Goal: Information Seeking & Learning: Check status

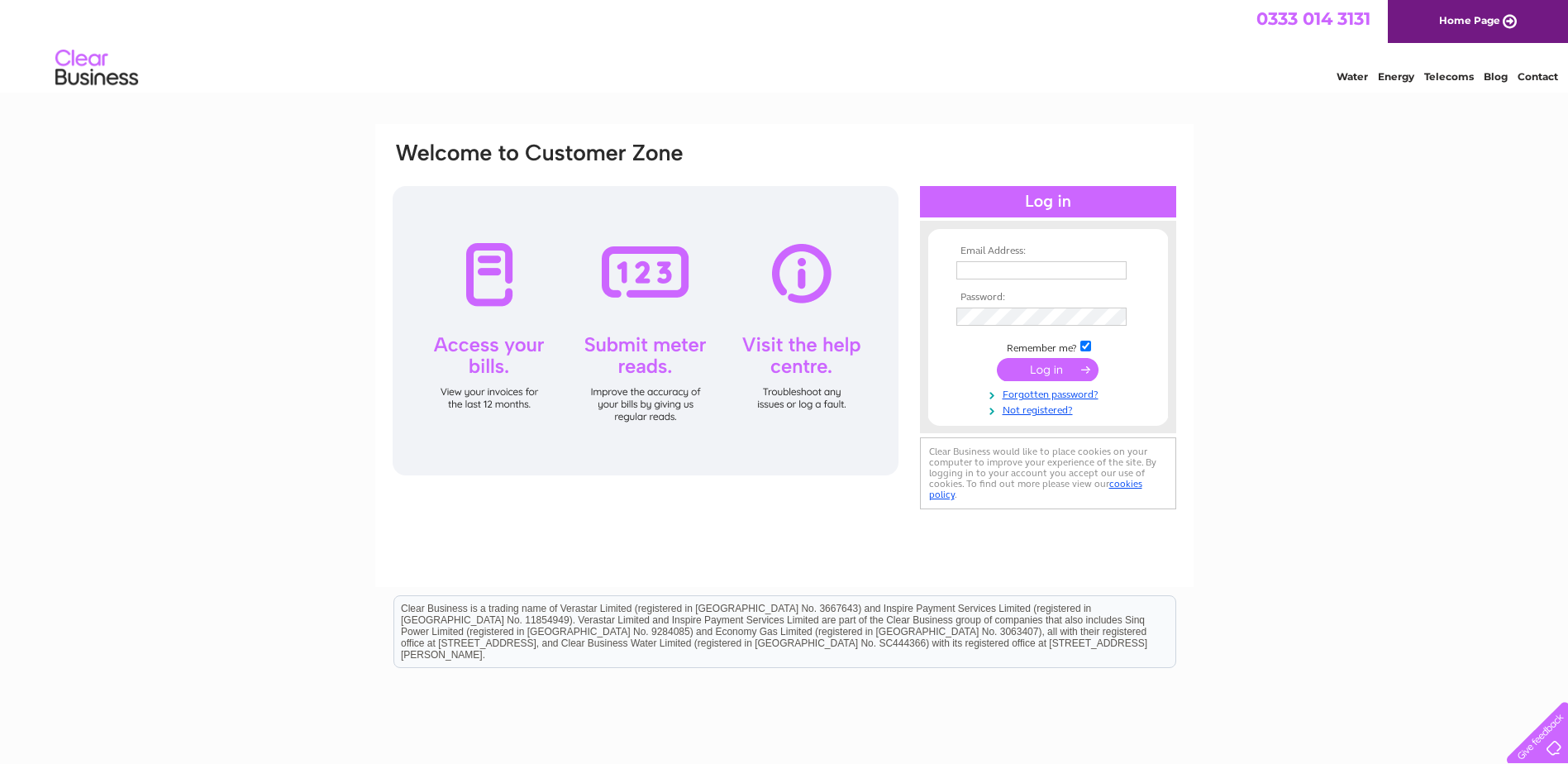
click at [1353, 76] on link "Water" at bounding box center [1353, 76] width 32 height 12
click at [1036, 271] on input "text" at bounding box center [1042, 270] width 170 height 18
click at [1297, 244] on div "Email Address: Password:" at bounding box center [784, 497] width 1568 height 745
click at [1039, 269] on input "text" at bounding box center [1042, 270] width 170 height 18
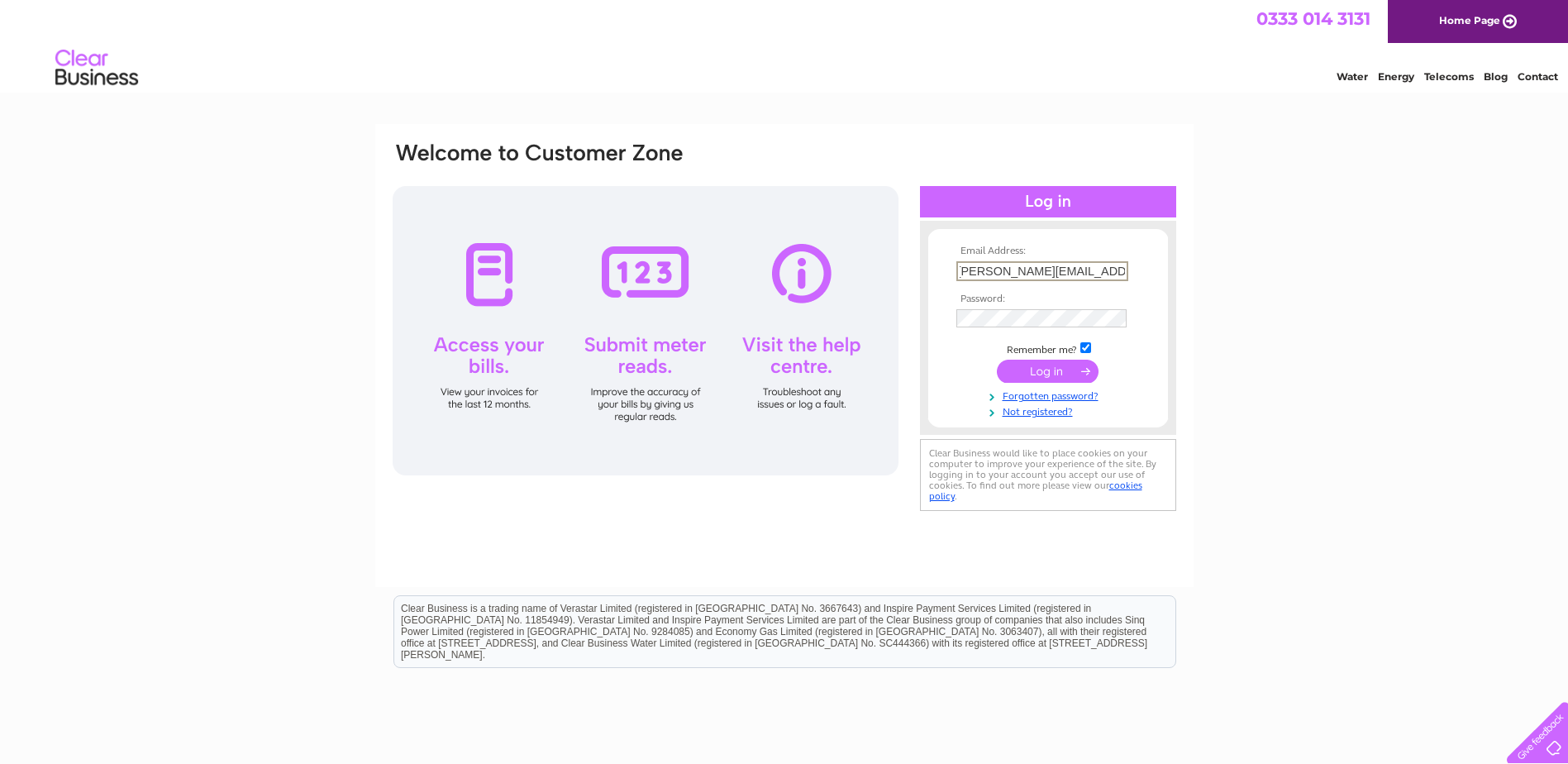
type input "[PERSON_NAME][EMAIL_ADDRESS][DOMAIN_NAME]"
click at [1053, 363] on input "submit" at bounding box center [1048, 371] width 102 height 23
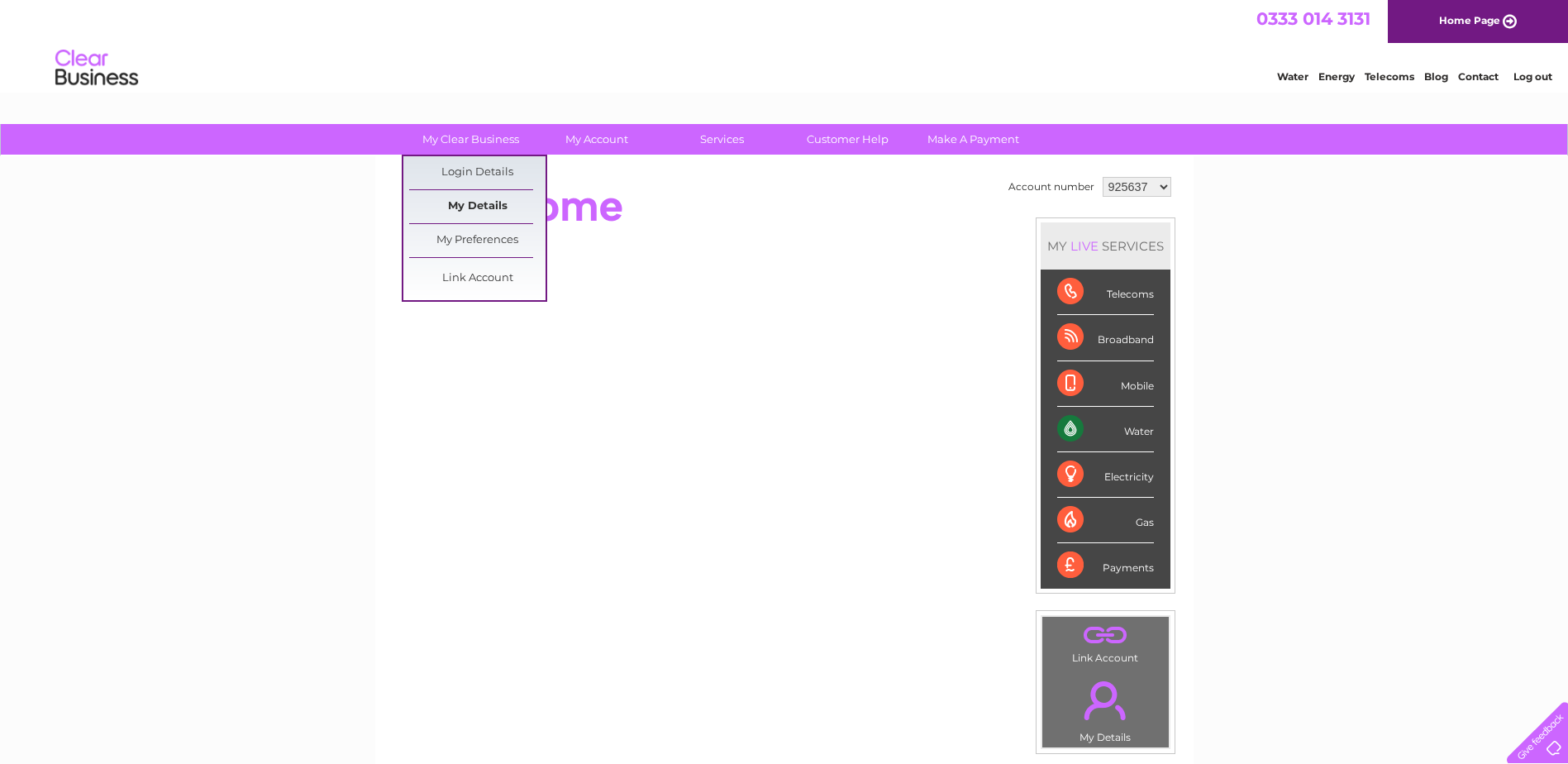
click at [488, 213] on link "My Details" at bounding box center [478, 206] width 136 height 33
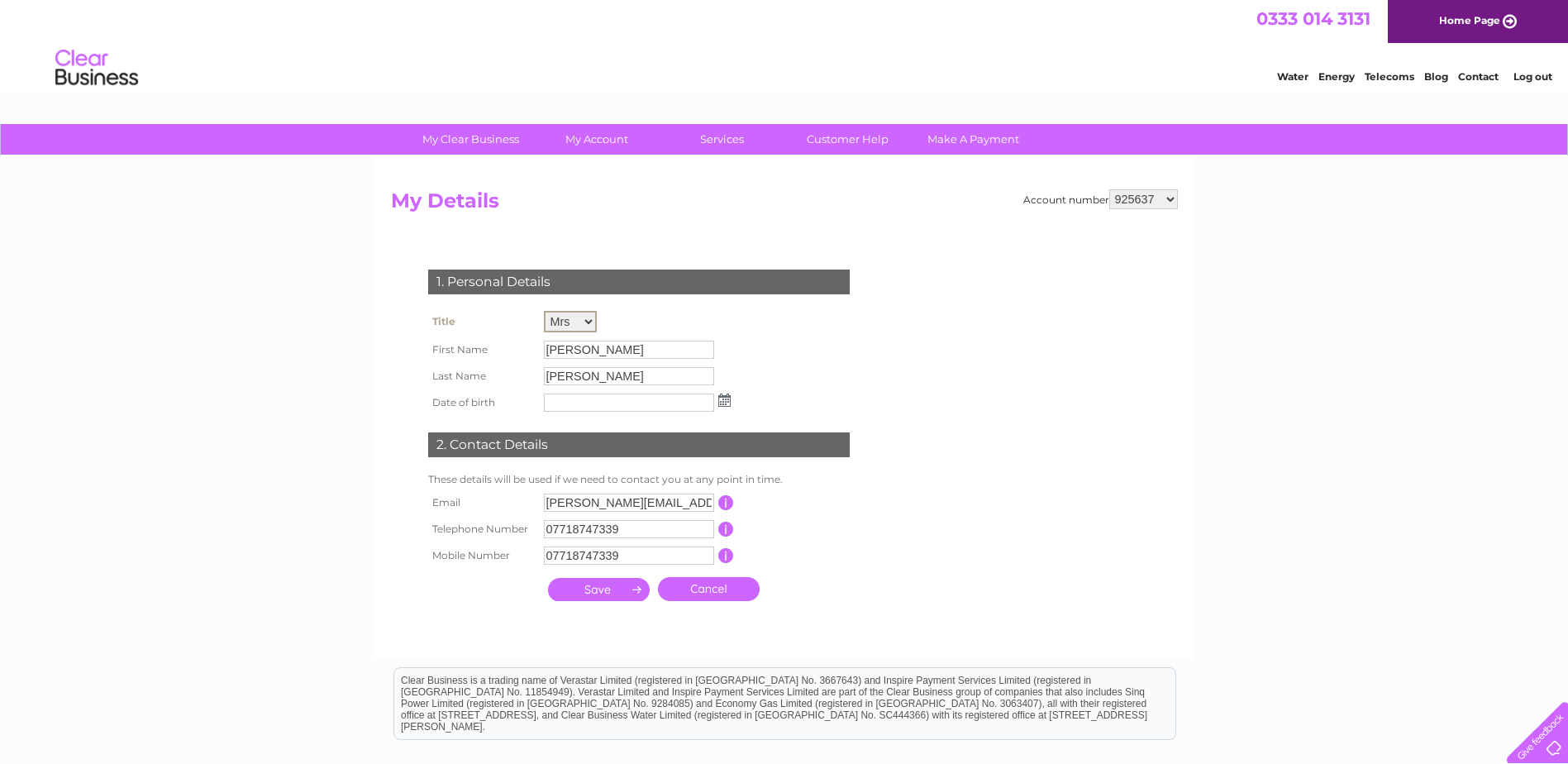
click at [589, 319] on select "Mr Mrs Ms Miss Dr Rev Prof Other" at bounding box center [570, 321] width 53 height 21
click at [544, 311] on select "Mr Mrs Ms Miss Dr Rev Prof Other" at bounding box center [570, 321] width 53 height 21
drag, startPoint x: 596, startPoint y: 343, endPoint x: 520, endPoint y: 353, distance: 76.7
click at [520, 353] on tr "First Name Sheila" at bounding box center [579, 348] width 311 height 28
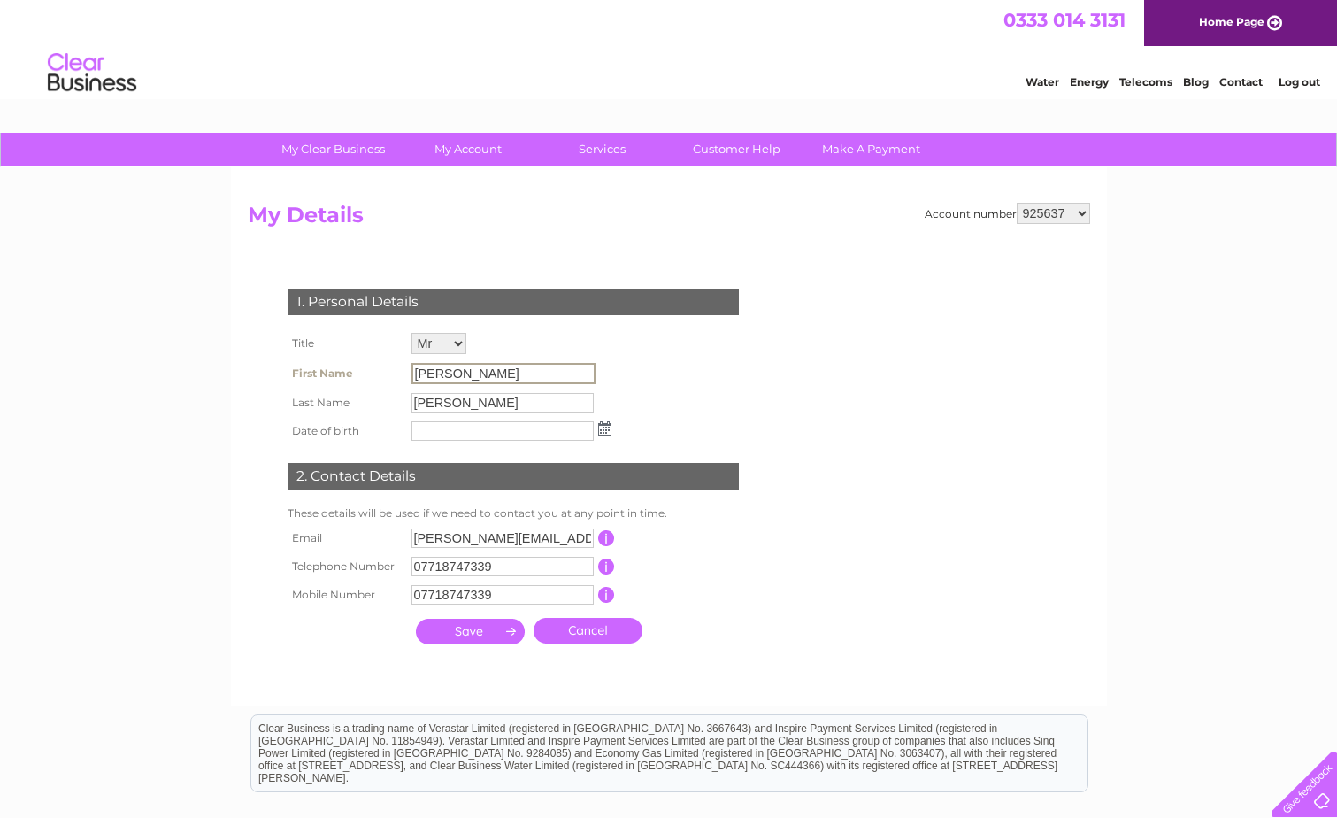
click at [453, 374] on input "Sheila" at bounding box center [503, 373] width 184 height 21
click at [477, 372] on input "Sheila" at bounding box center [503, 373] width 184 height 21
click at [456, 372] on input "Sheila" at bounding box center [503, 373] width 184 height 21
click at [459, 337] on select "Mr Mrs Ms Miss Dr Rev Prof Other" at bounding box center [439, 344] width 57 height 23
select select "Mrs"
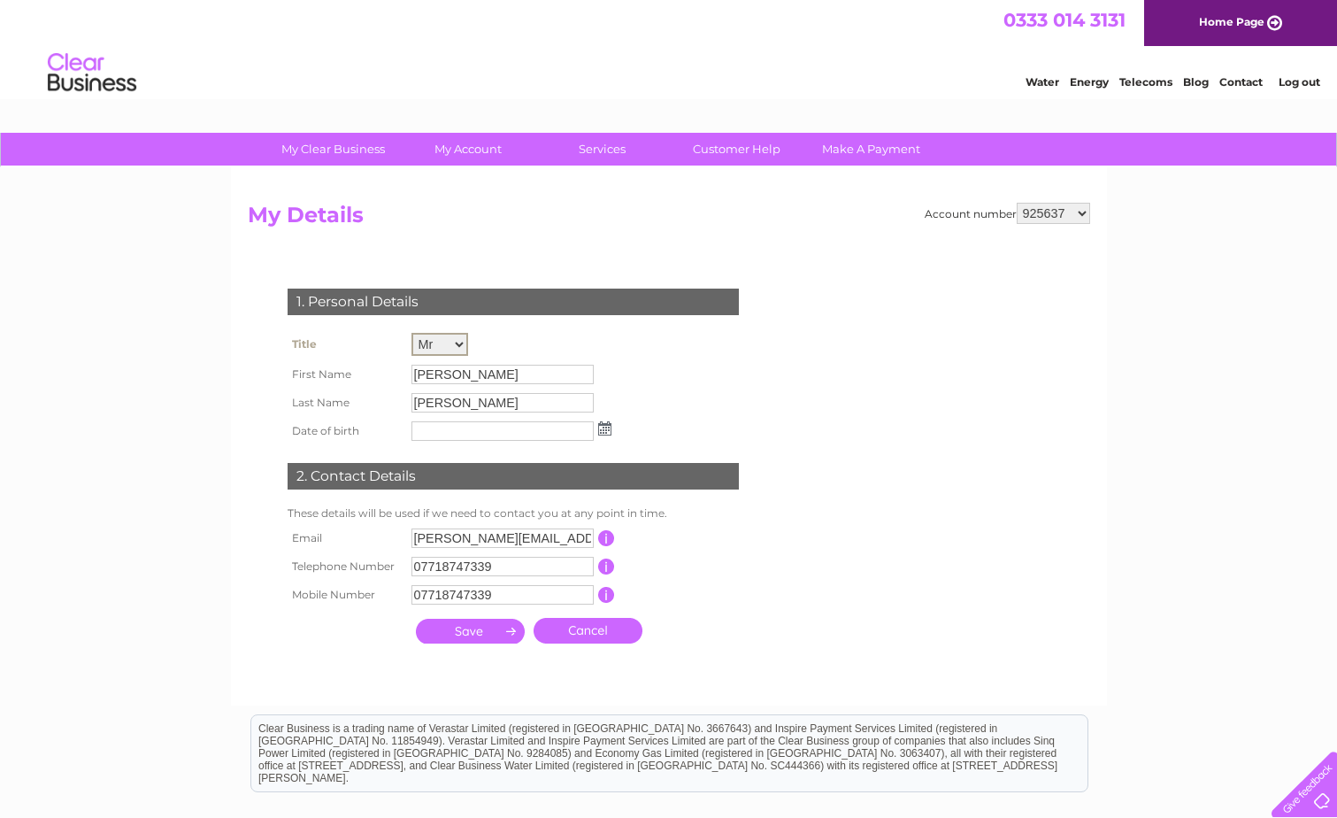
click at [411, 333] on select "Mr Mrs Ms Miss Dr Rev Prof Other" at bounding box center [439, 344] width 57 height 23
click at [715, 400] on div "1. Personal Details Title Mr Mrs Ms Miss Dr Rev Prof Other First Name Sheila La…" at bounding box center [517, 461] width 538 height 381
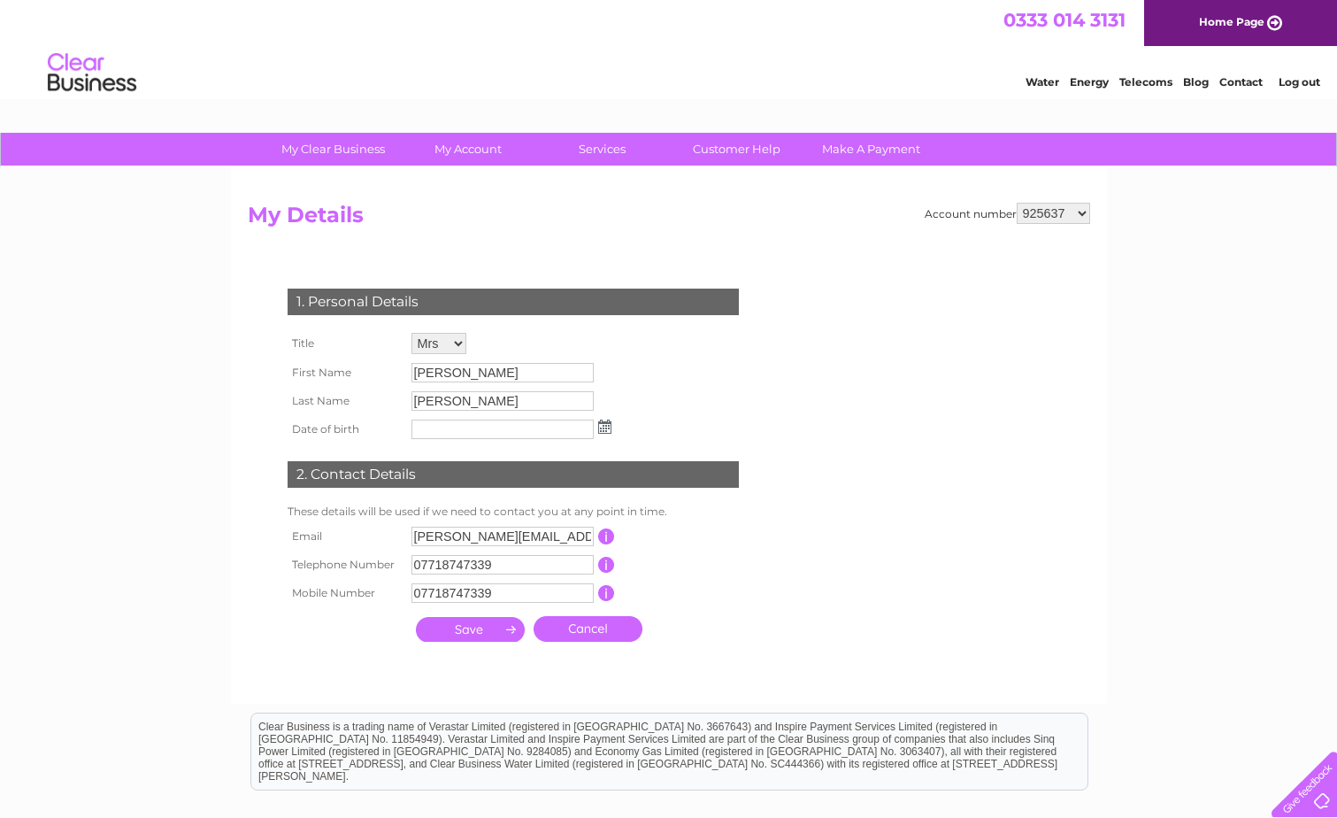
click at [482, 624] on input "submit" at bounding box center [470, 629] width 109 height 25
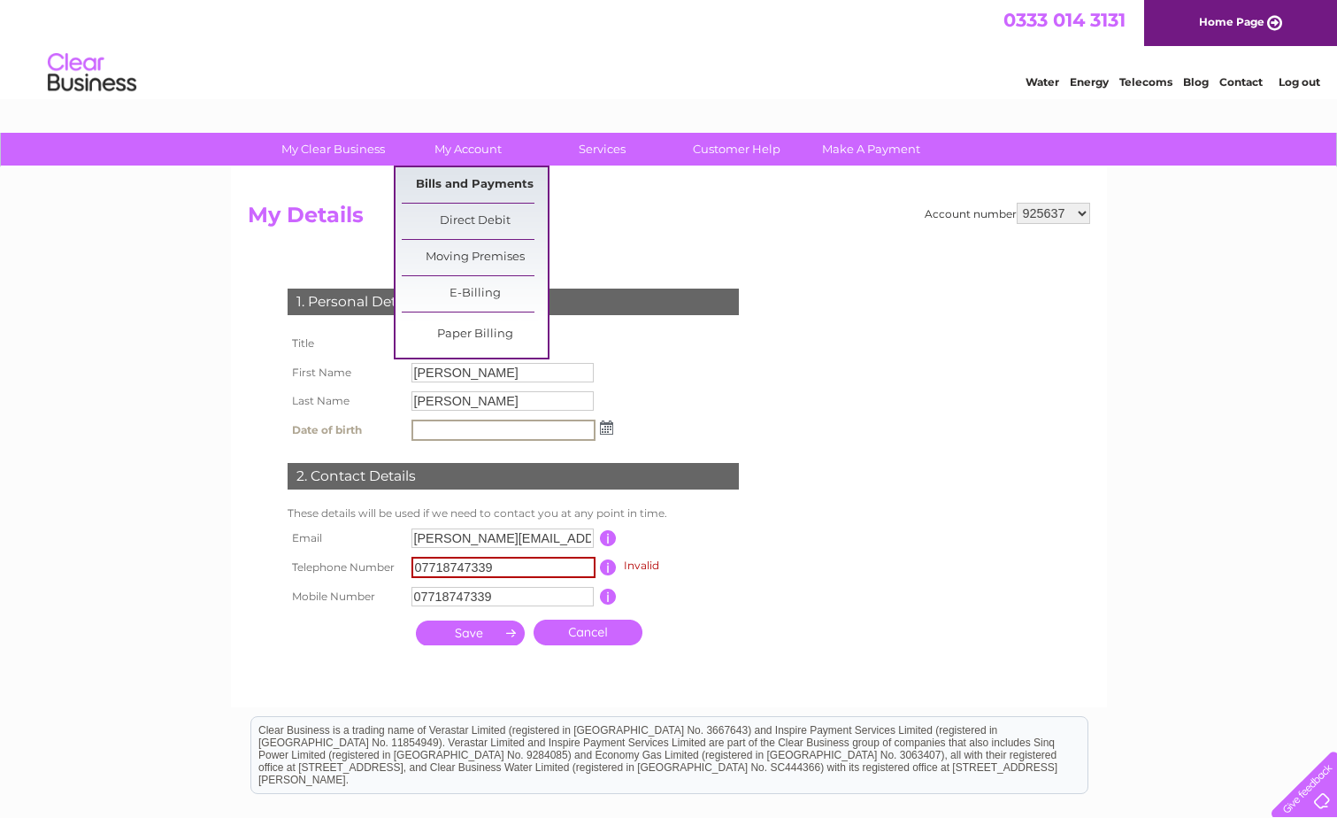
click at [472, 174] on link "Bills and Payments" at bounding box center [475, 184] width 146 height 35
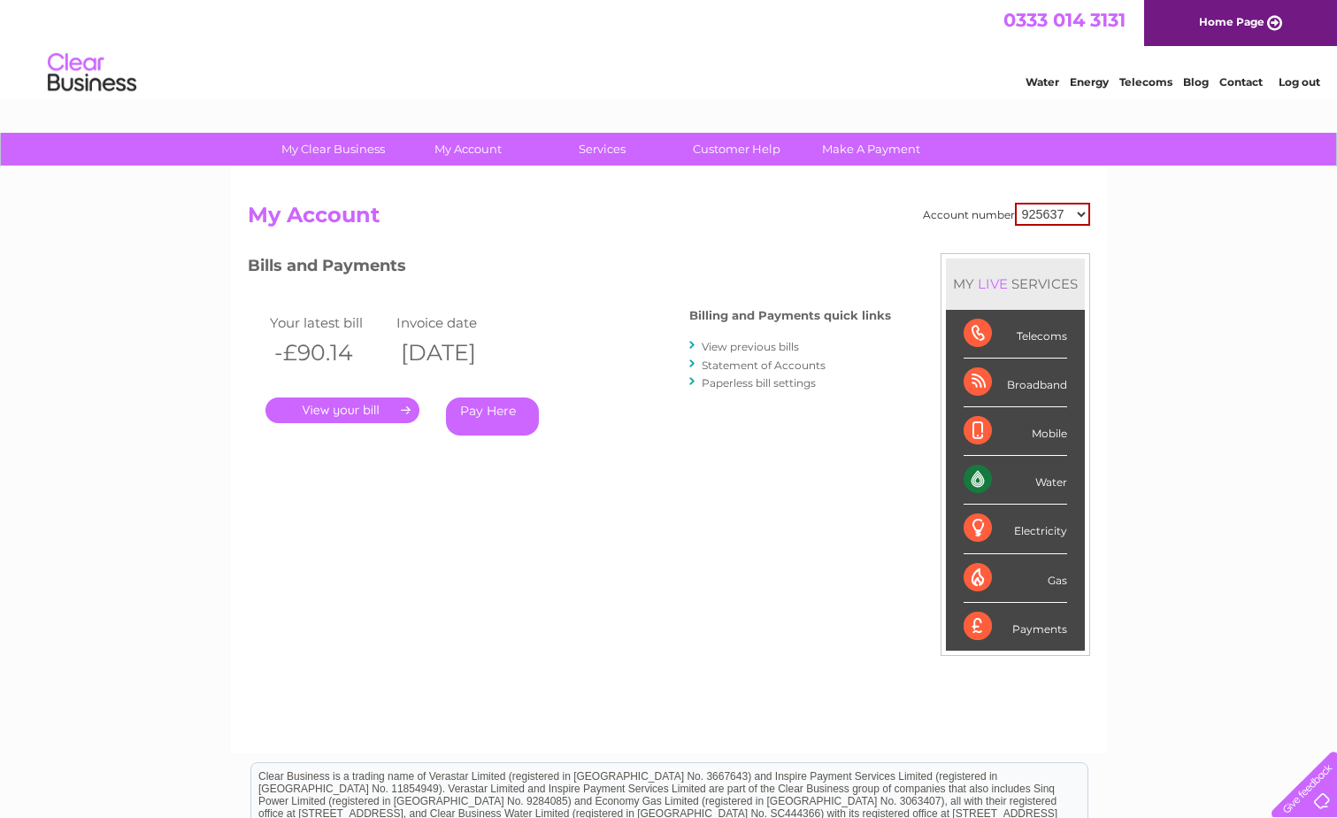
click at [774, 347] on link "View previous bills" at bounding box center [750, 346] width 97 height 13
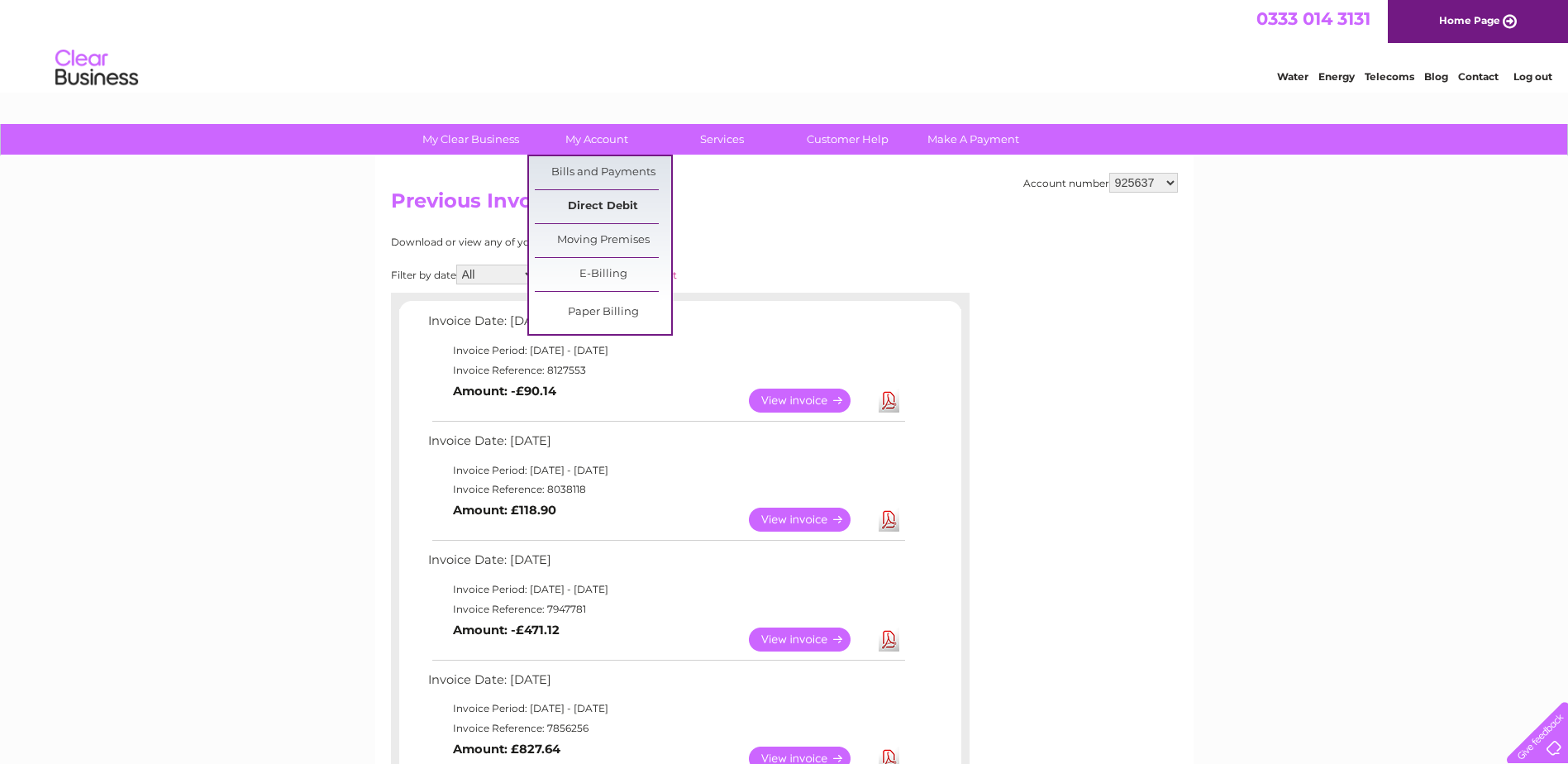
click at [598, 205] on link "Direct Debit" at bounding box center [603, 206] width 136 height 33
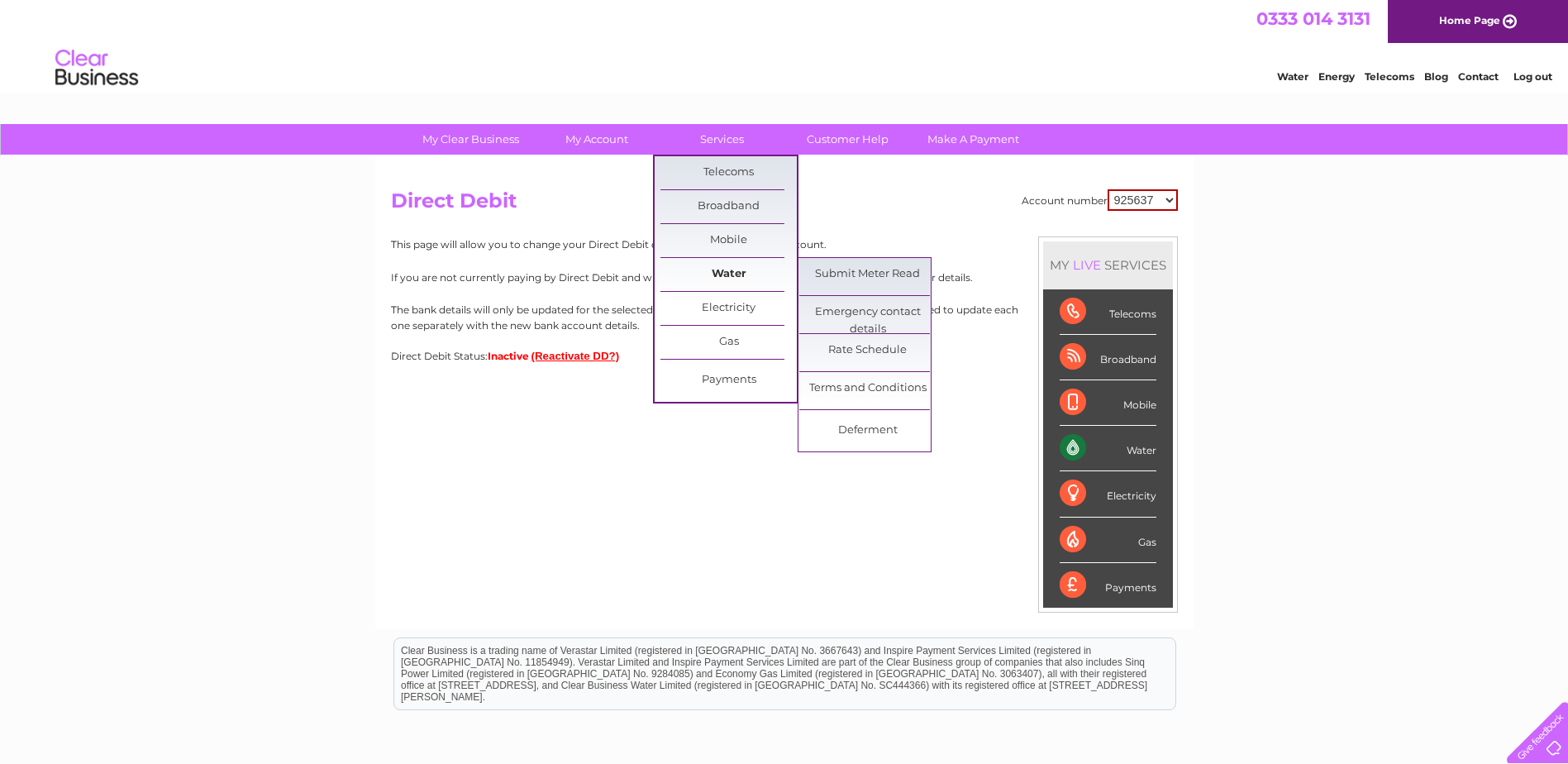
click at [737, 276] on link "Water" at bounding box center [729, 274] width 136 height 33
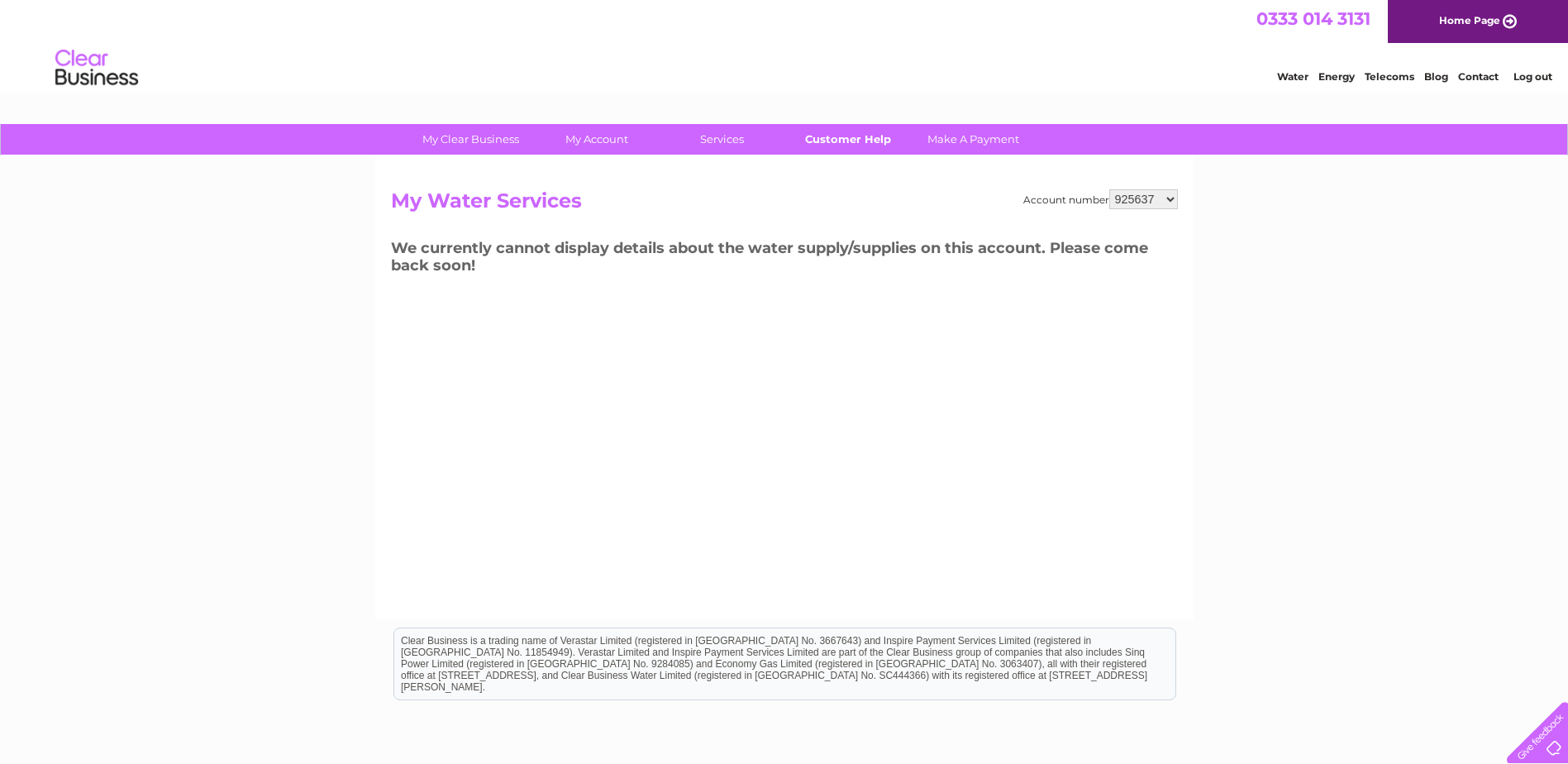
click at [858, 143] on link "Customer Help" at bounding box center [848, 139] width 136 height 31
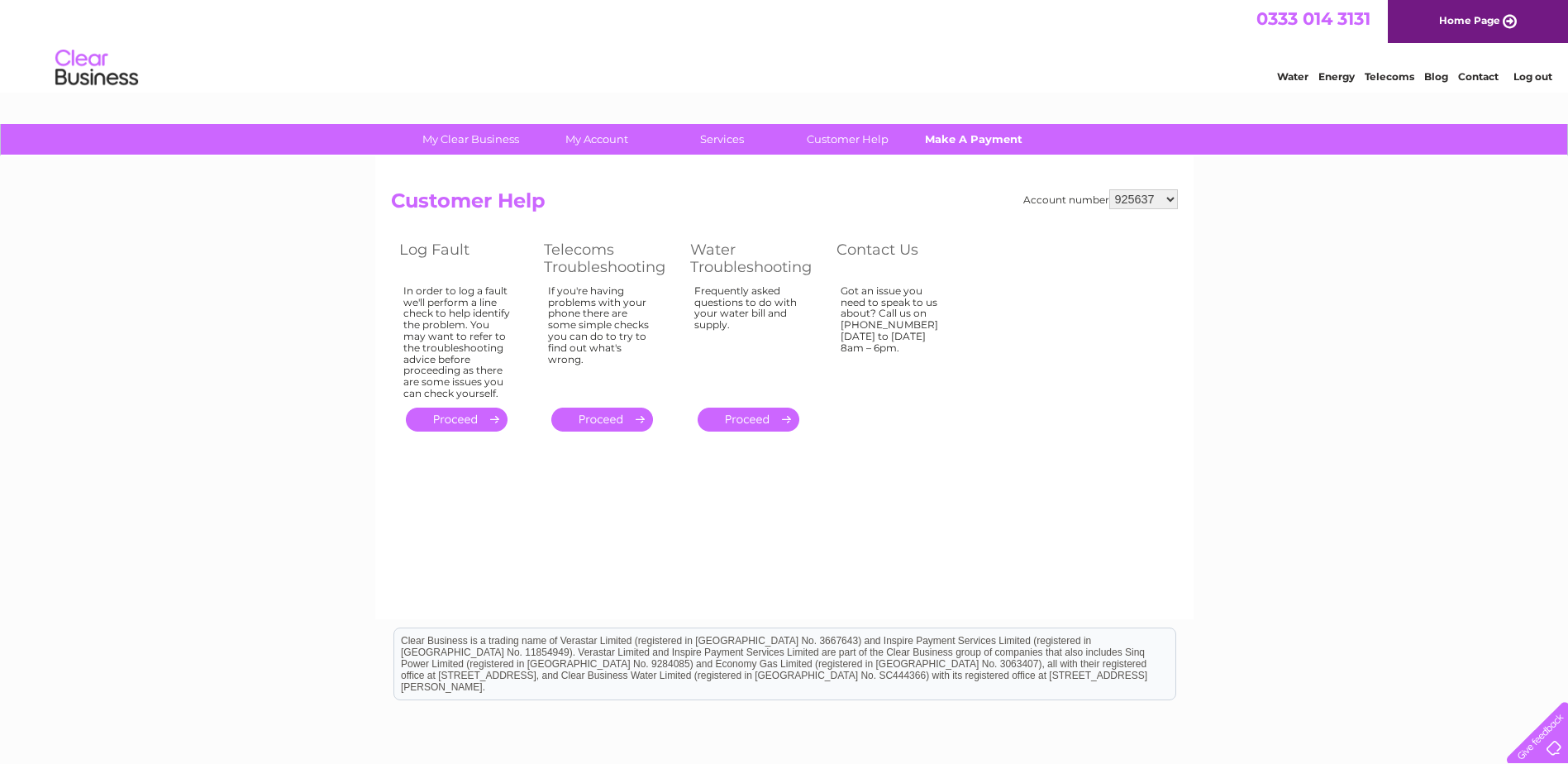
click at [988, 141] on link "Make A Payment" at bounding box center [974, 139] width 136 height 31
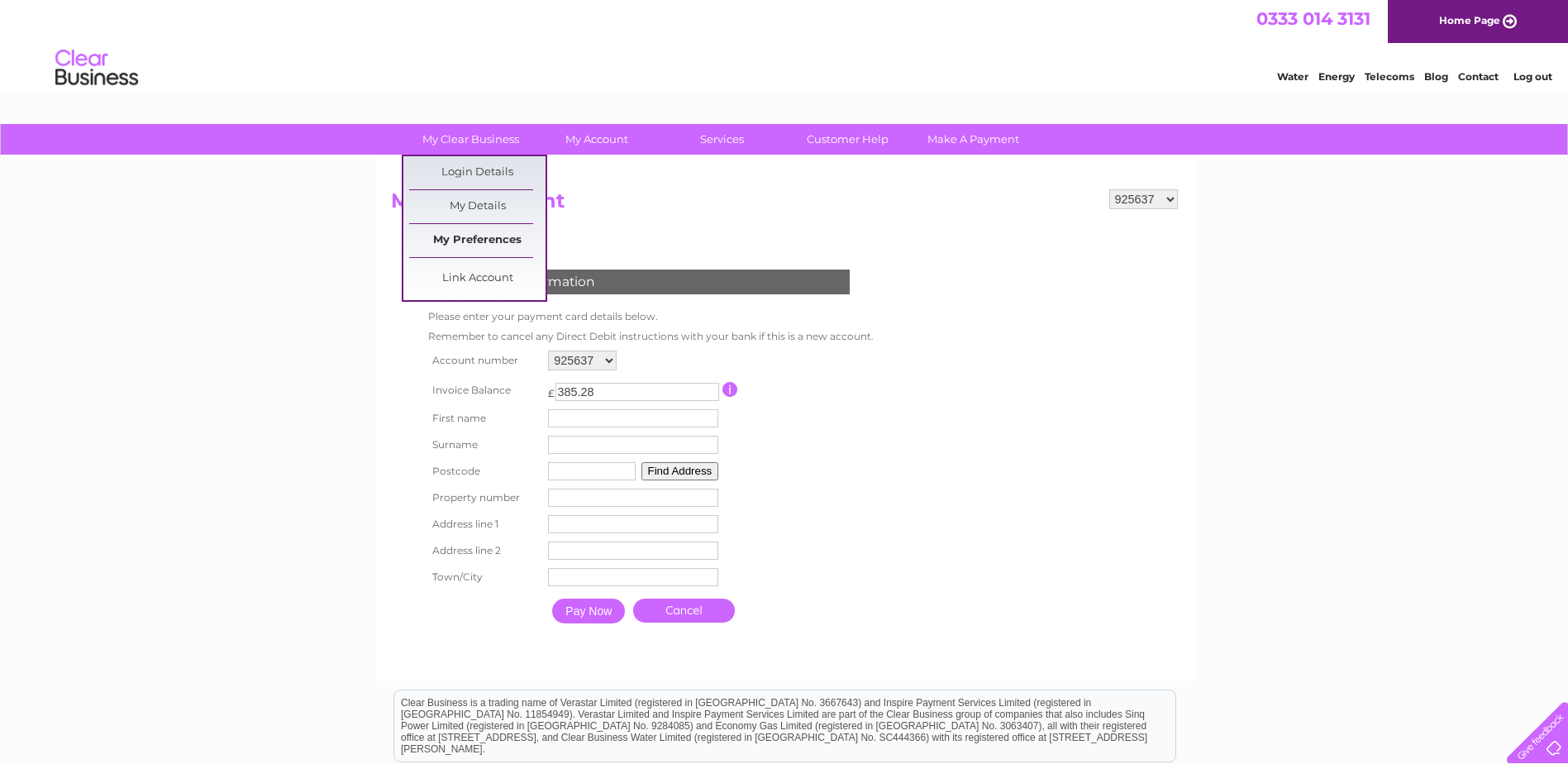
click at [481, 243] on link "My Preferences" at bounding box center [478, 240] width 136 height 33
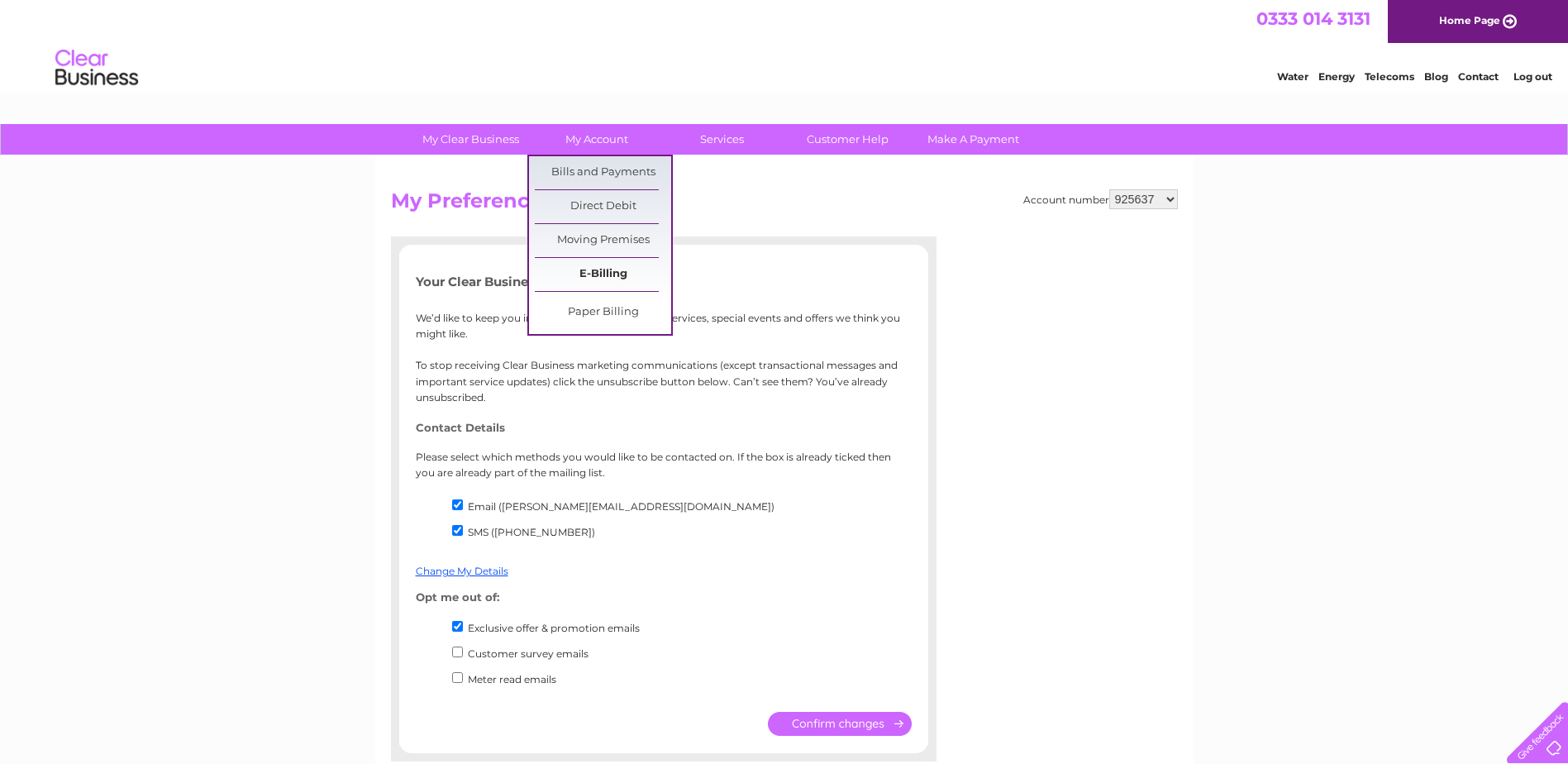
click at [616, 269] on link "E-Billing" at bounding box center [603, 274] width 136 height 33
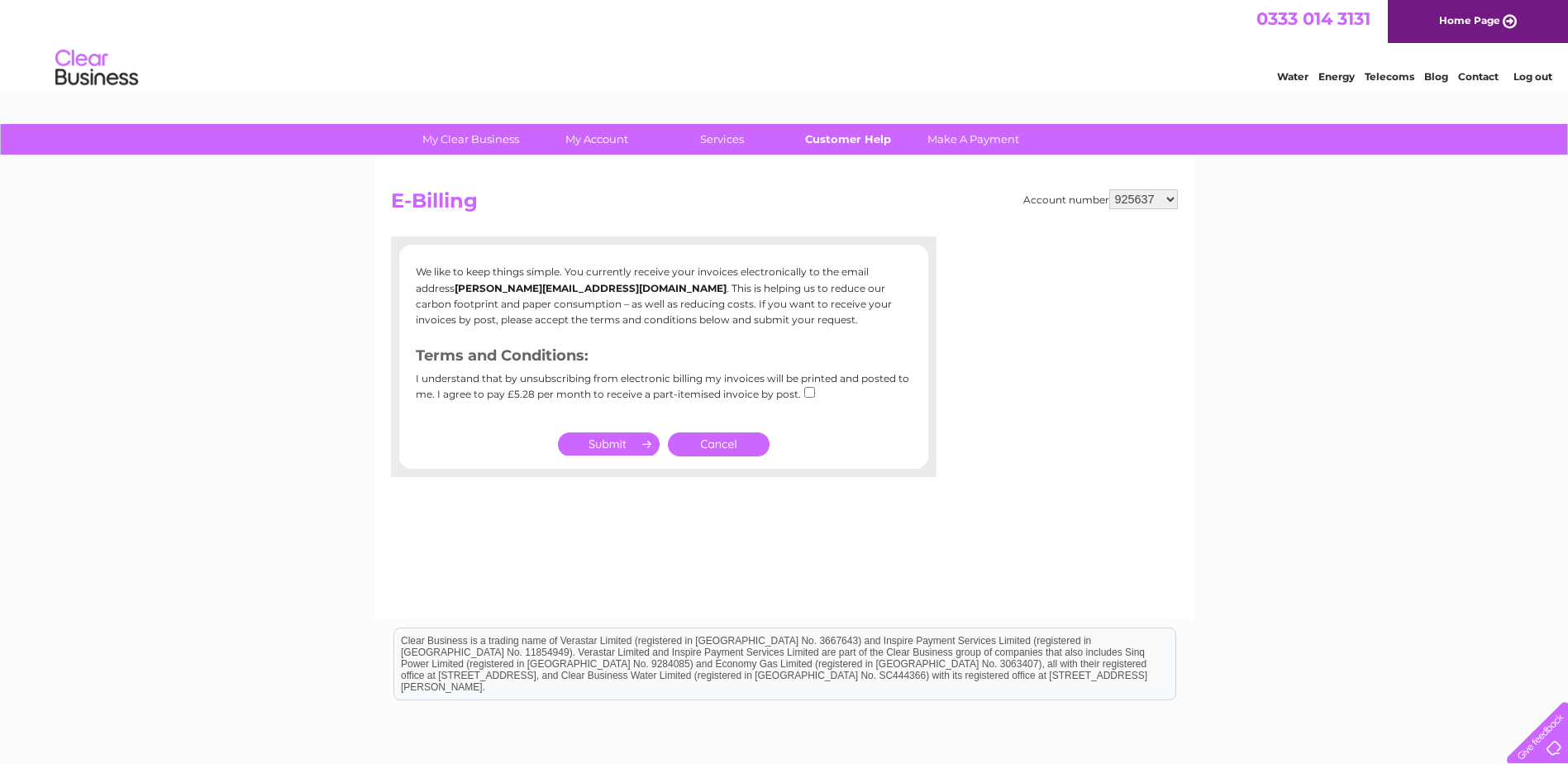
click at [862, 140] on link "Customer Help" at bounding box center [848, 139] width 136 height 31
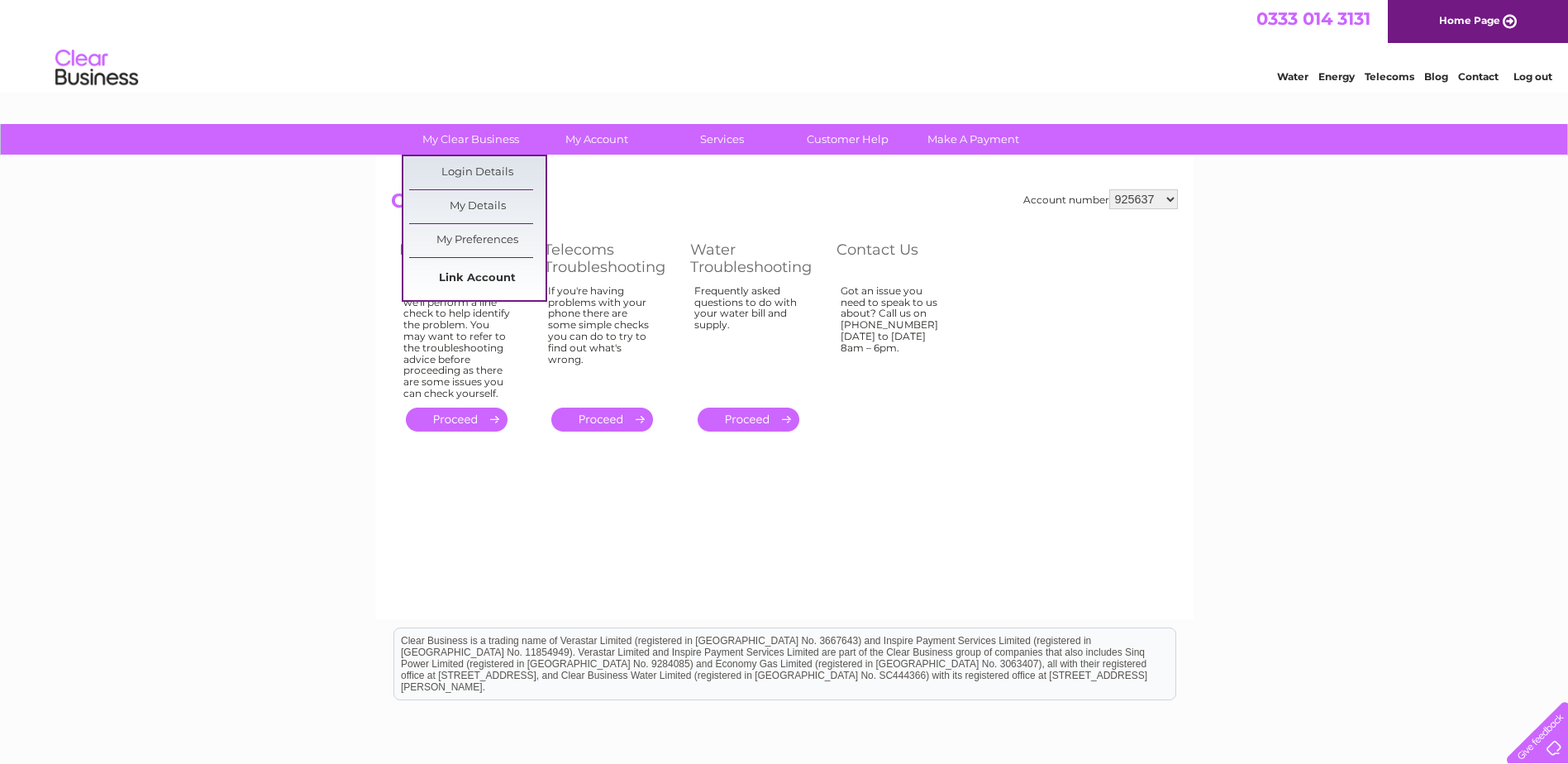
click at [473, 275] on link "Link Account" at bounding box center [478, 277] width 136 height 33
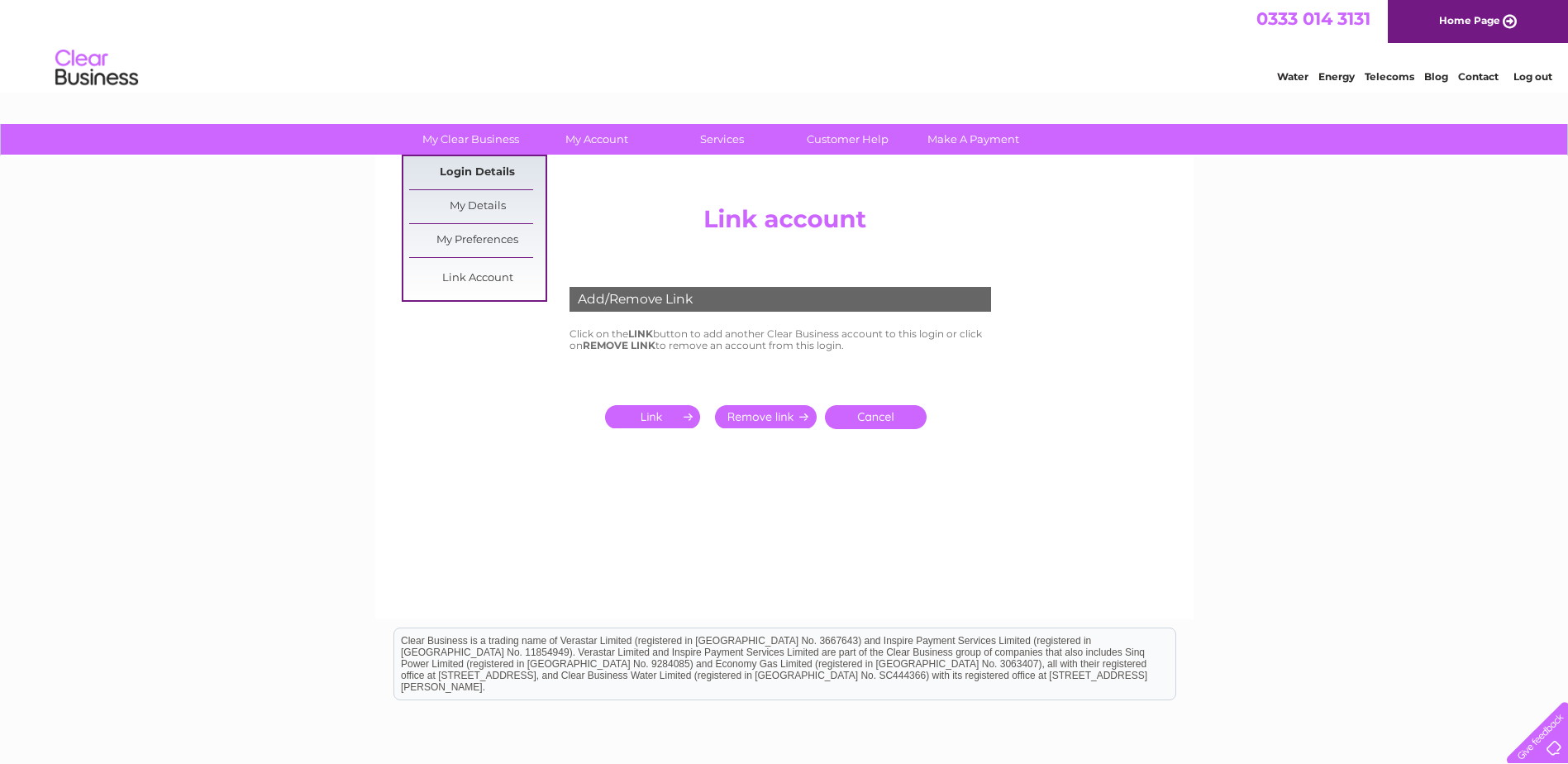
click at [478, 167] on link "Login Details" at bounding box center [478, 172] width 136 height 33
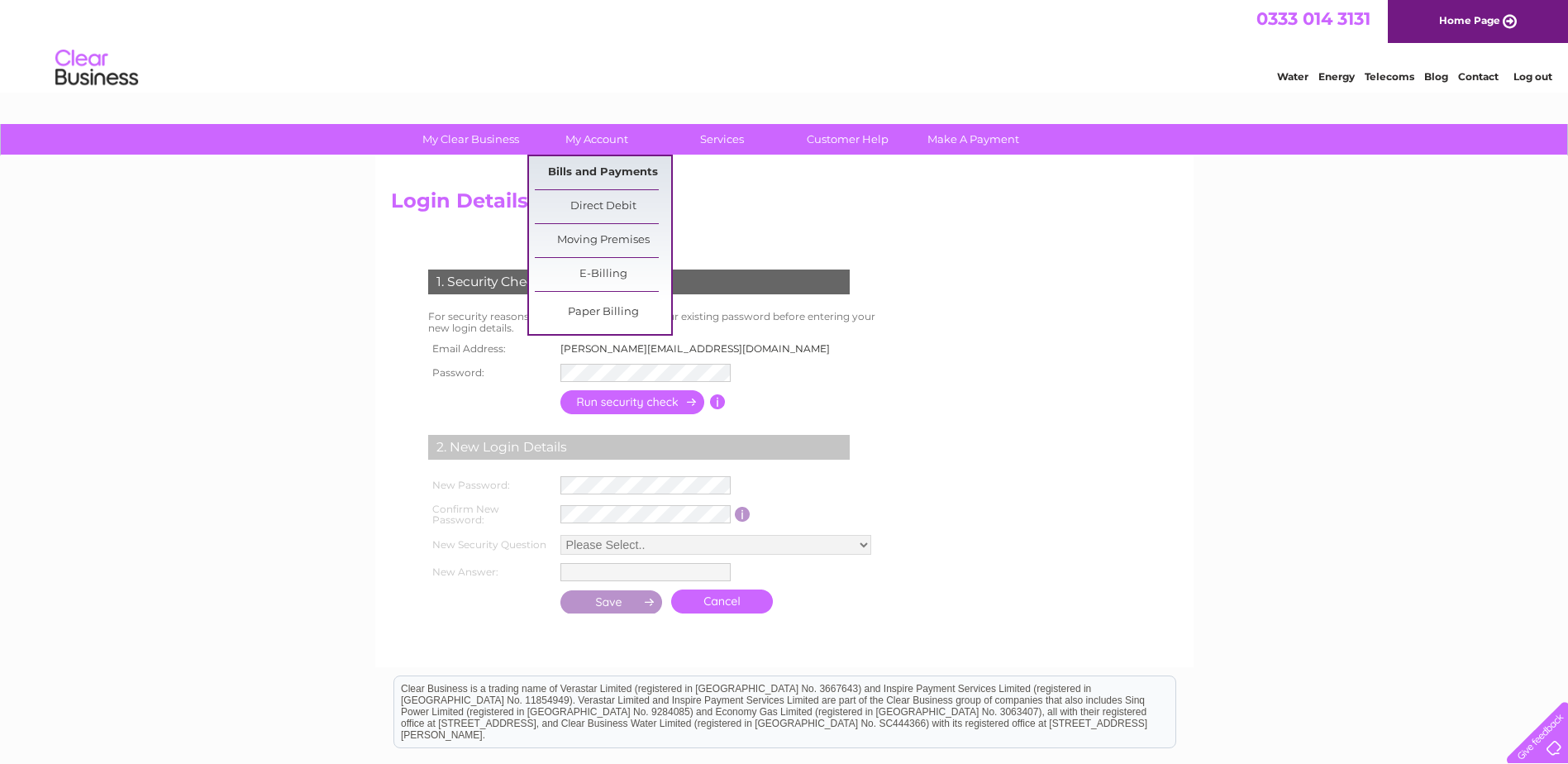
click at [606, 170] on link "Bills and Payments" at bounding box center [603, 172] width 136 height 33
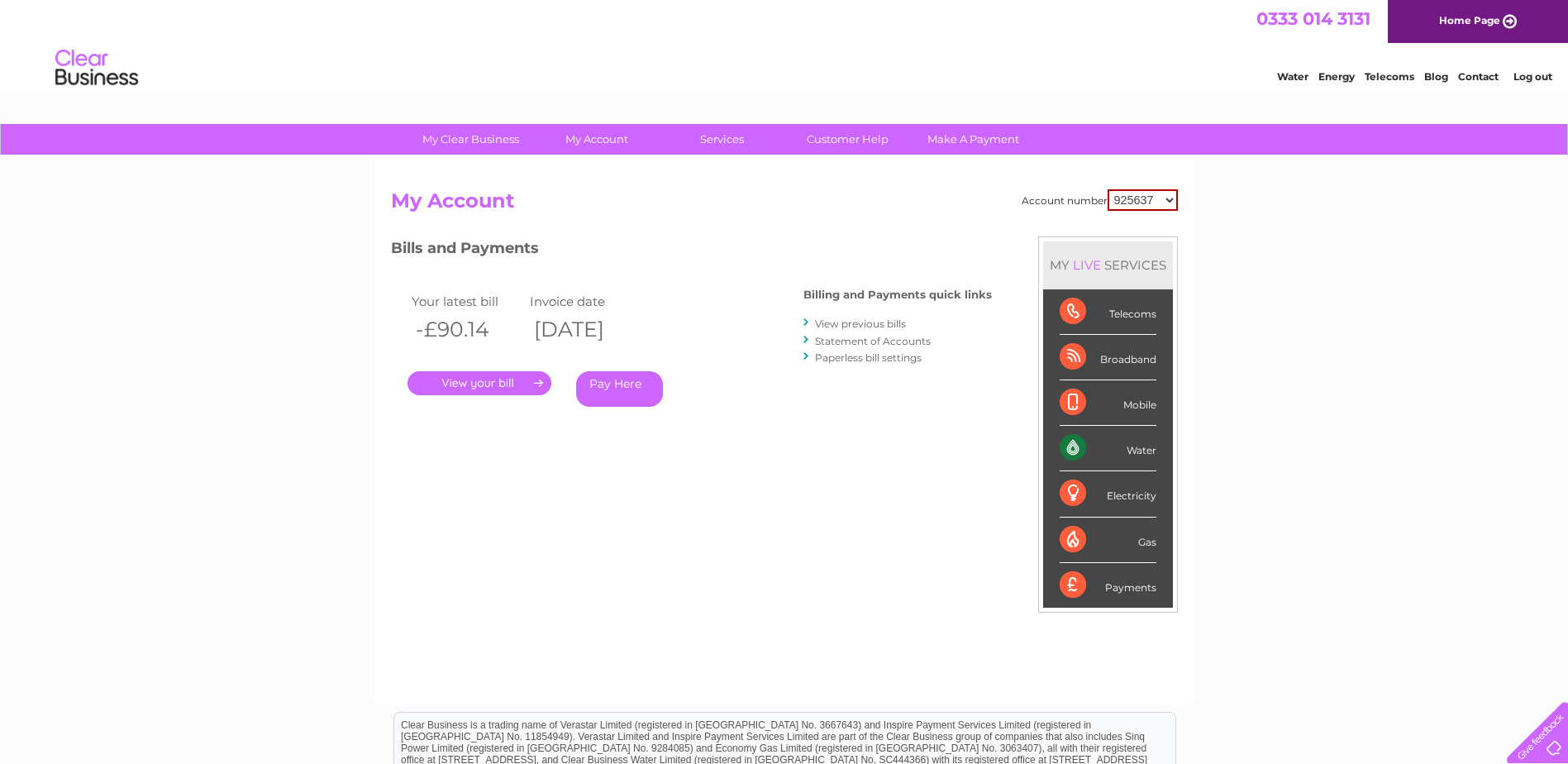
click at [862, 321] on link "View previous bills" at bounding box center [860, 323] width 91 height 12
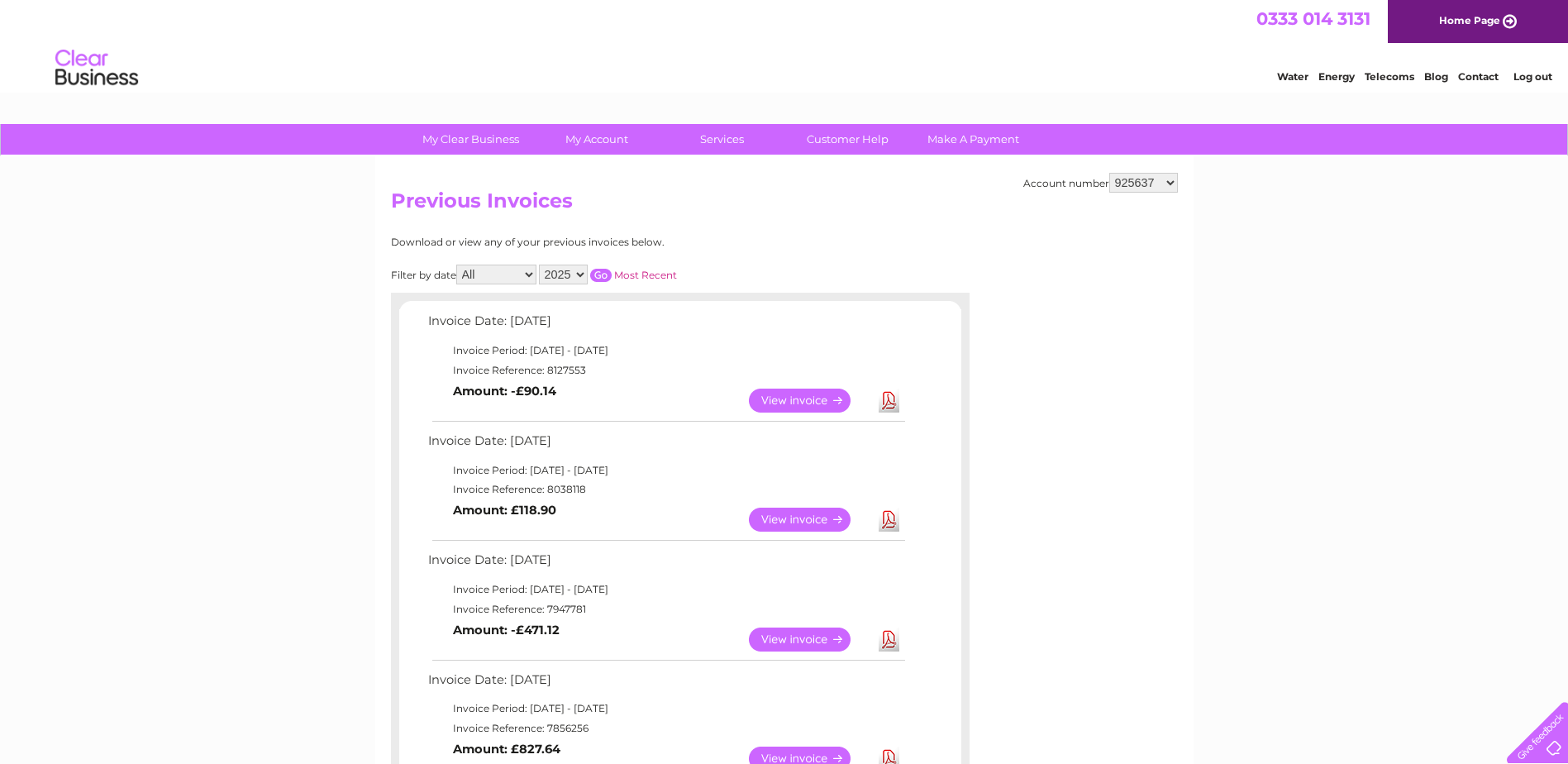
click at [766, 394] on link "View" at bounding box center [810, 401] width 121 height 24
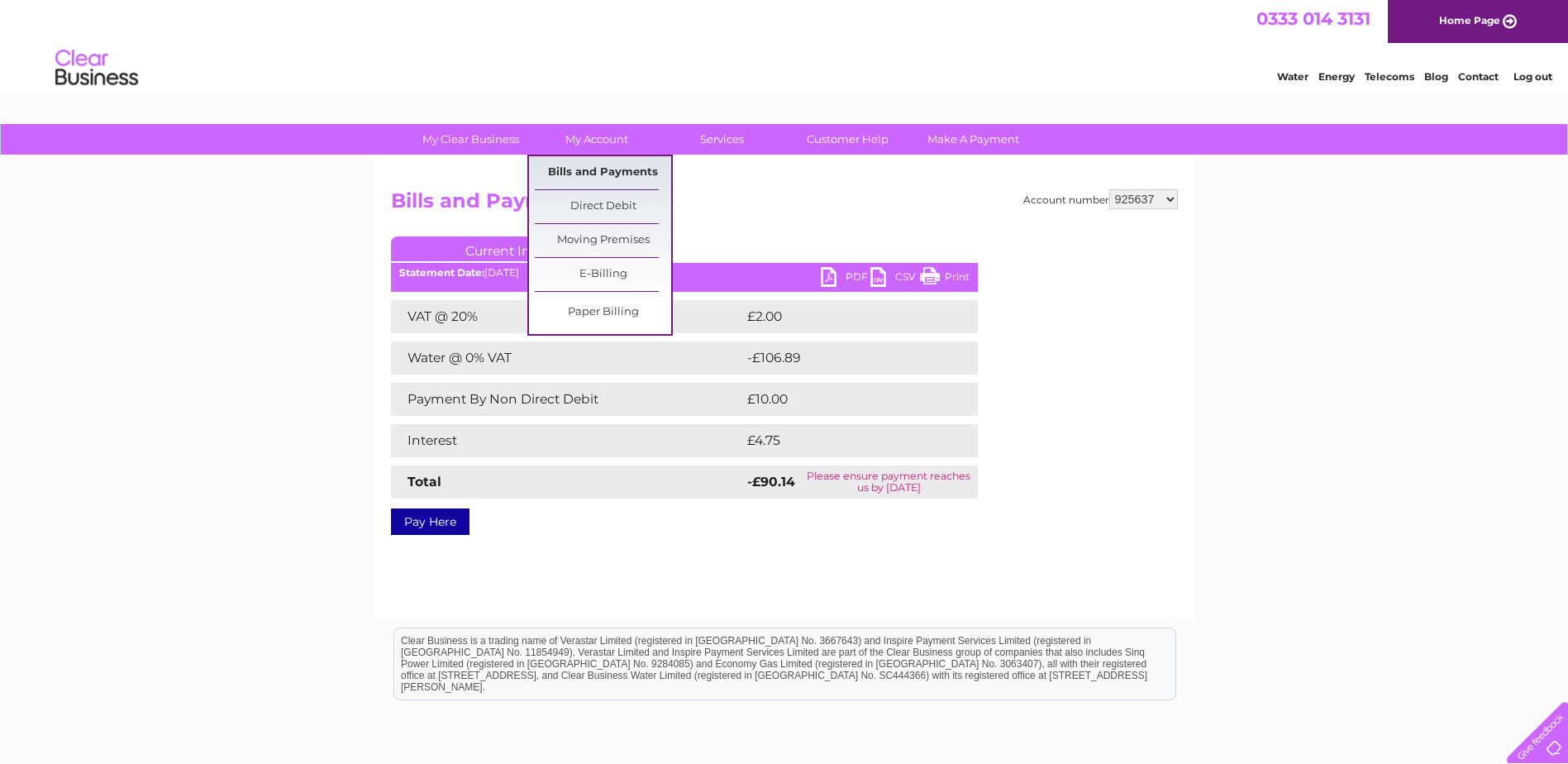
click at [595, 162] on link "Bills and Payments" at bounding box center [603, 172] width 136 height 33
click at [602, 168] on link "Bills and Payments" at bounding box center [603, 172] width 136 height 33
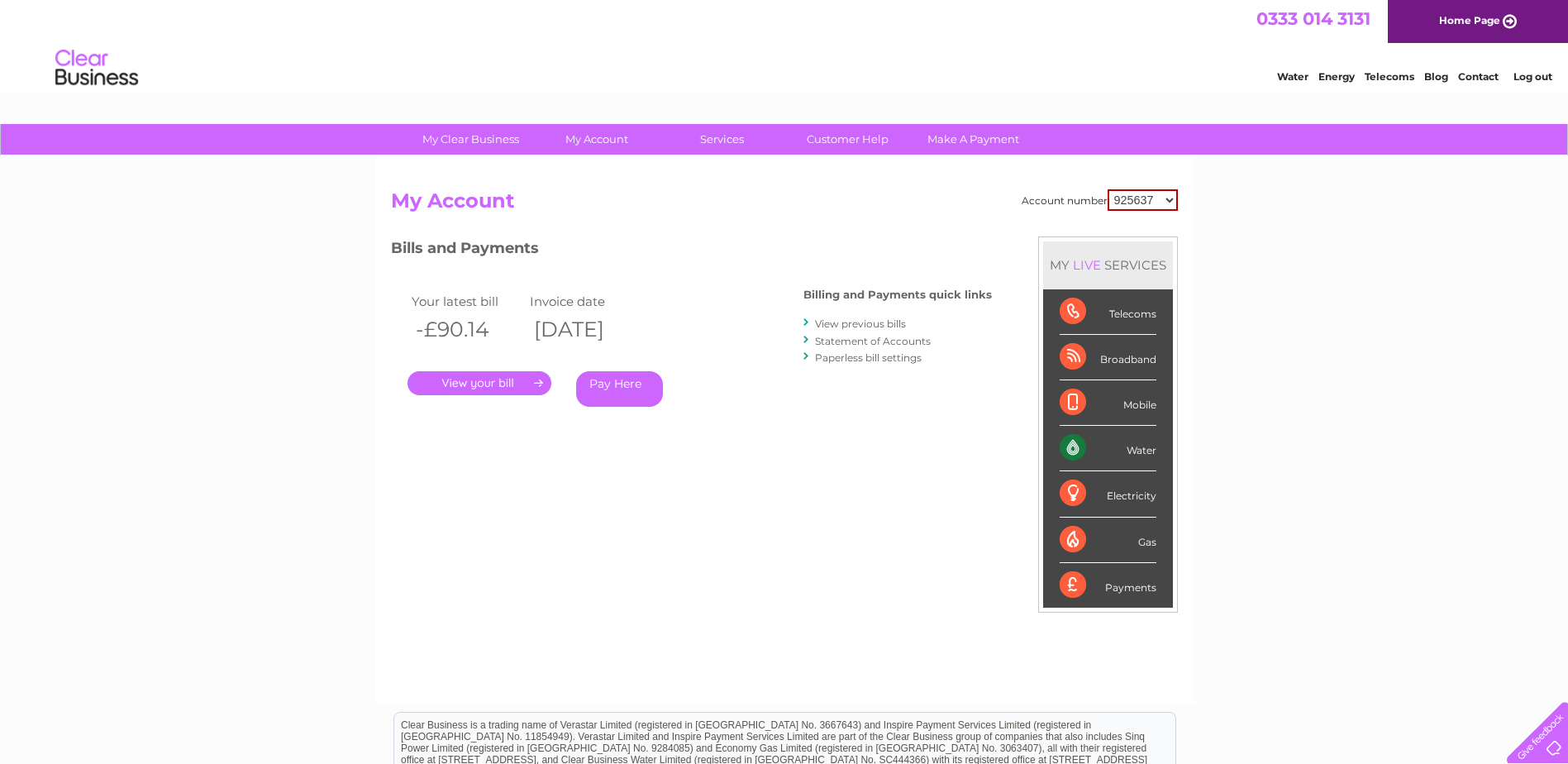
click at [720, 216] on h2 "My Account" at bounding box center [785, 205] width 787 height 32
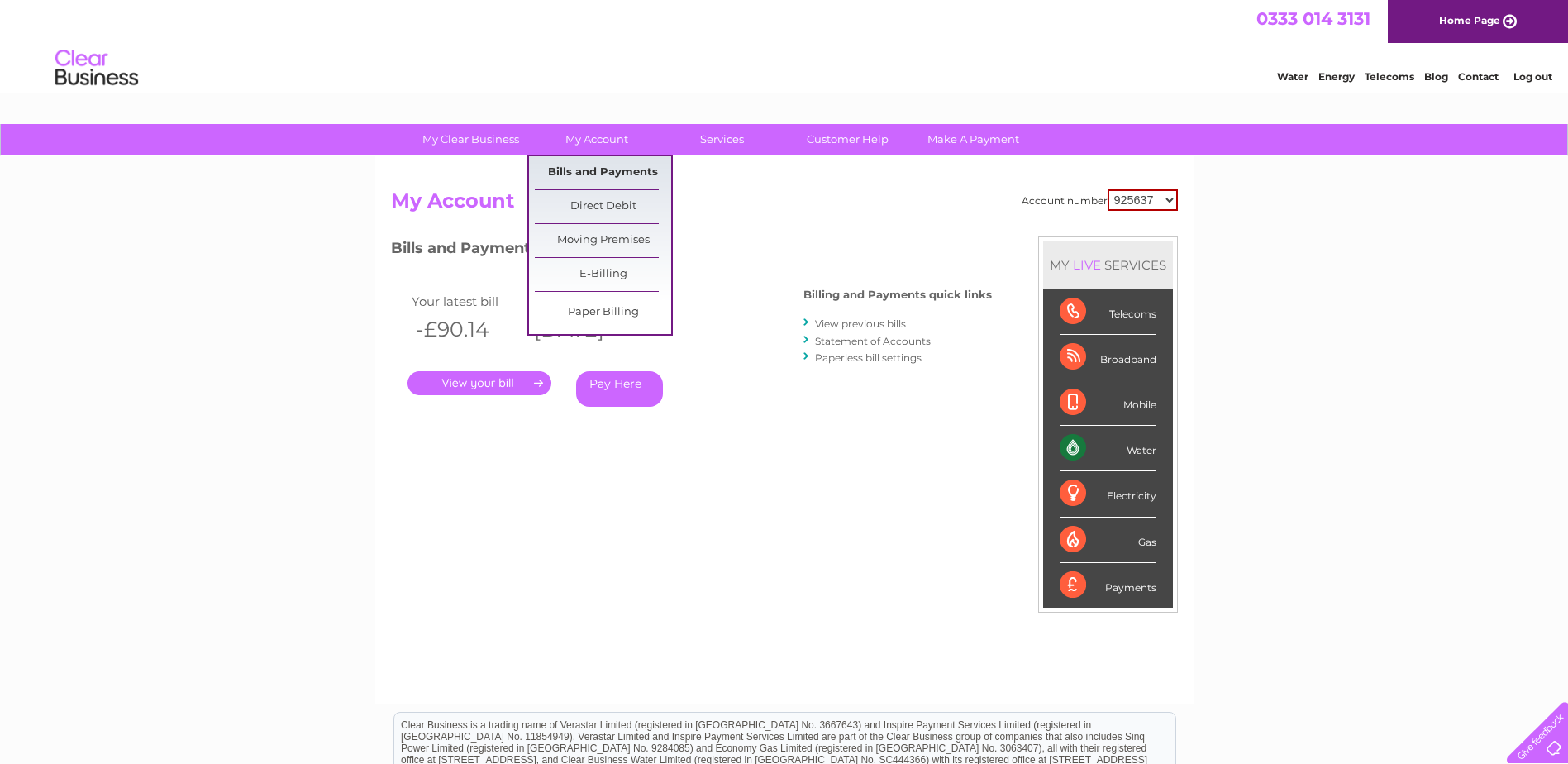
click at [585, 173] on link "Bills and Payments" at bounding box center [603, 172] width 136 height 33
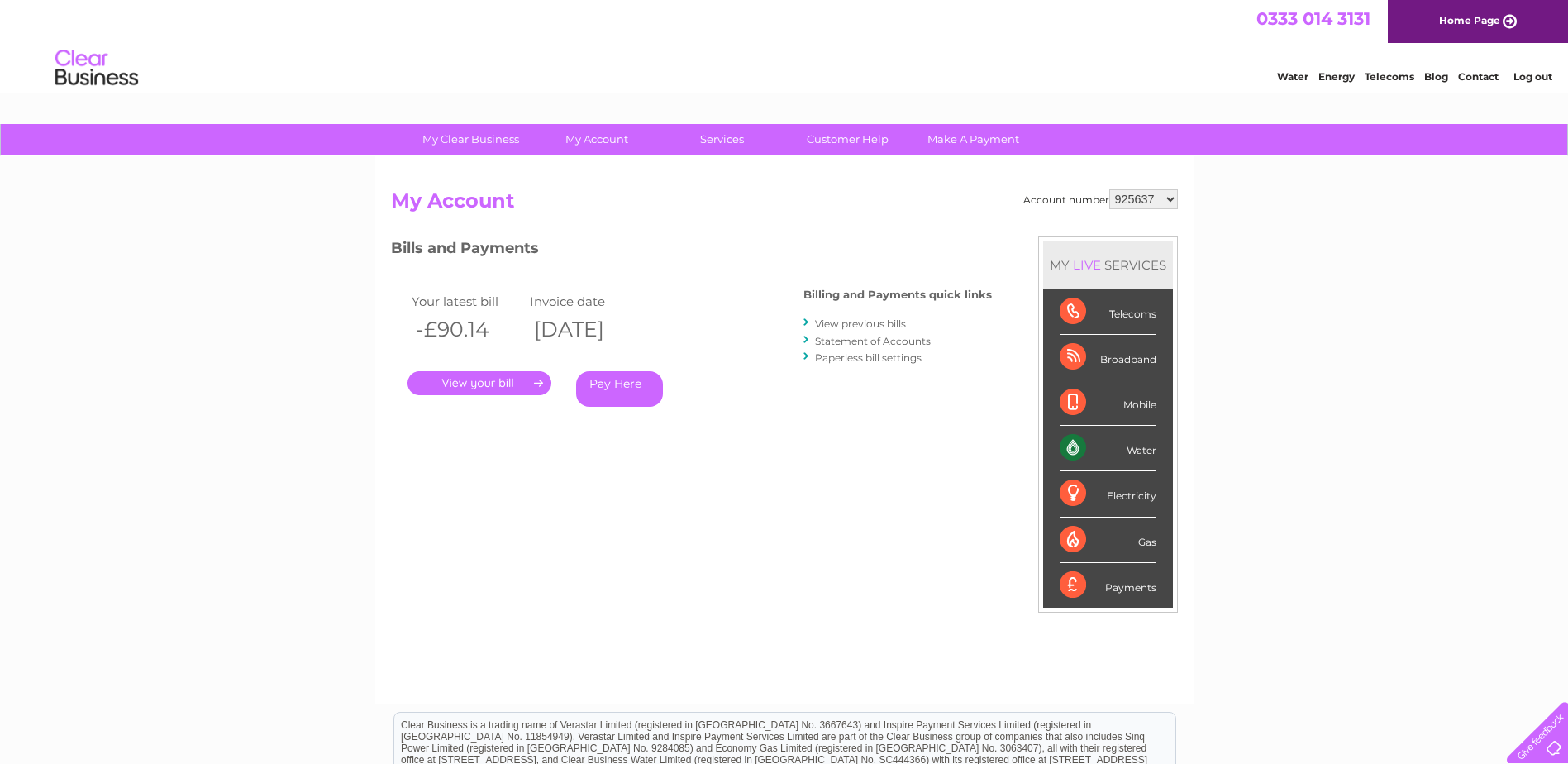
click at [351, 315] on div "My Clear Business Login Details My Details My Preferences Link Account My Accou…" at bounding box center [784, 555] width 1568 height 862
